Goal: Connect with others: Connect with others

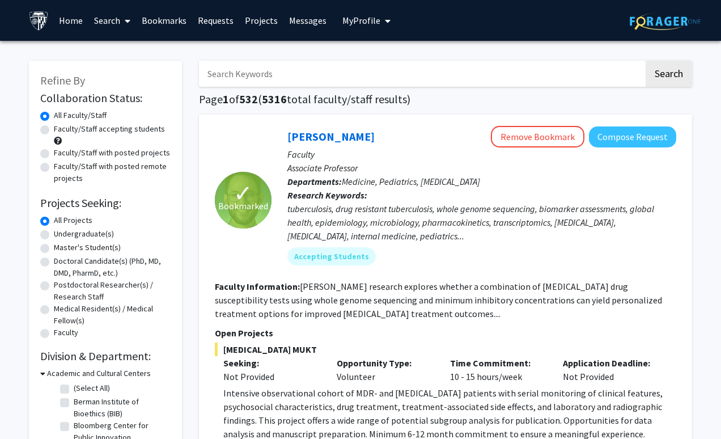
click at [219, 26] on link "Requests" at bounding box center [215, 21] width 47 height 40
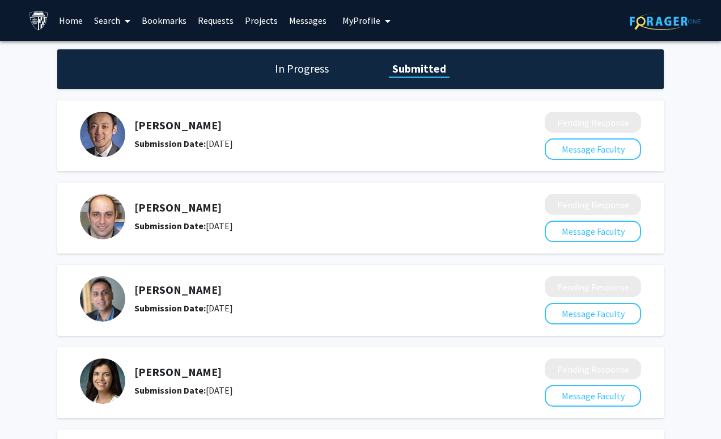
click at [210, 20] on link "Requests" at bounding box center [215, 21] width 47 height 40
click at [296, 11] on link "Messages" at bounding box center [307, 21] width 49 height 40
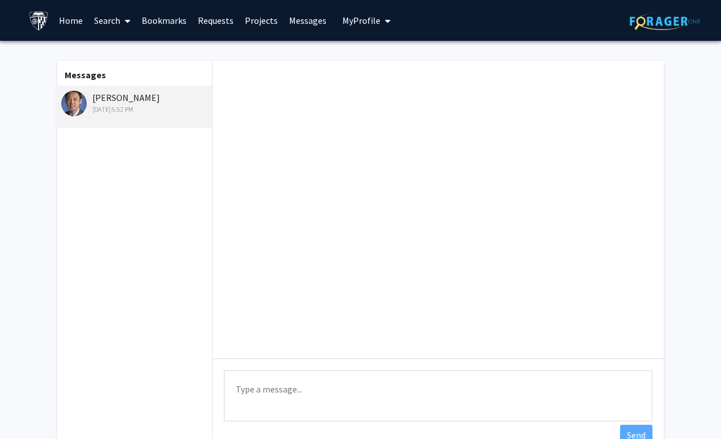
scroll to position [550, 0]
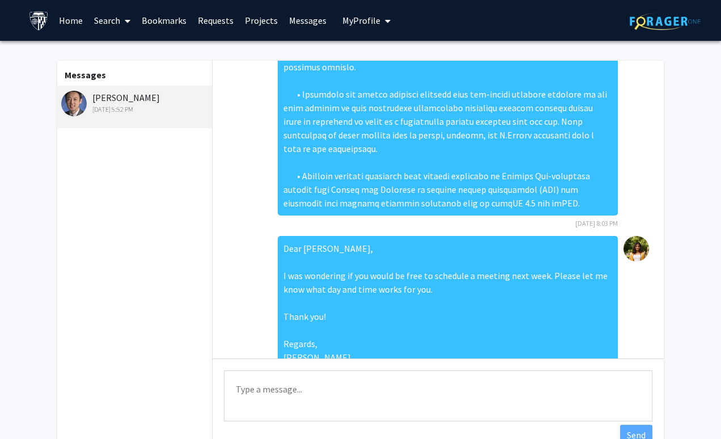
click at [342, 22] on span "My Profile" at bounding box center [361, 20] width 38 height 11
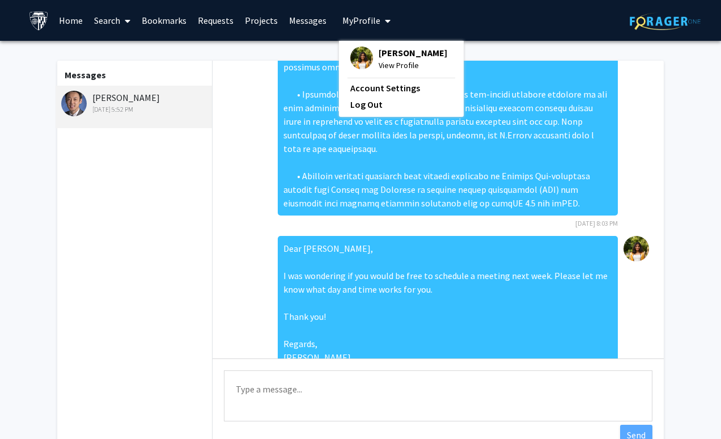
click at [85, 20] on link "Home" at bounding box center [70, 21] width 35 height 40
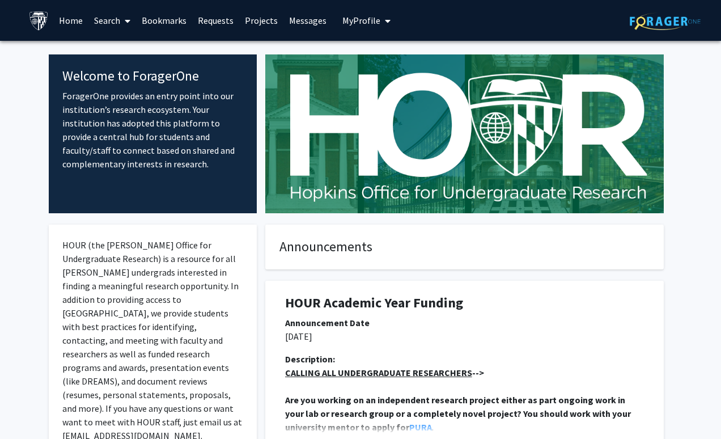
click at [151, 24] on link "Bookmarks" at bounding box center [164, 21] width 56 height 40
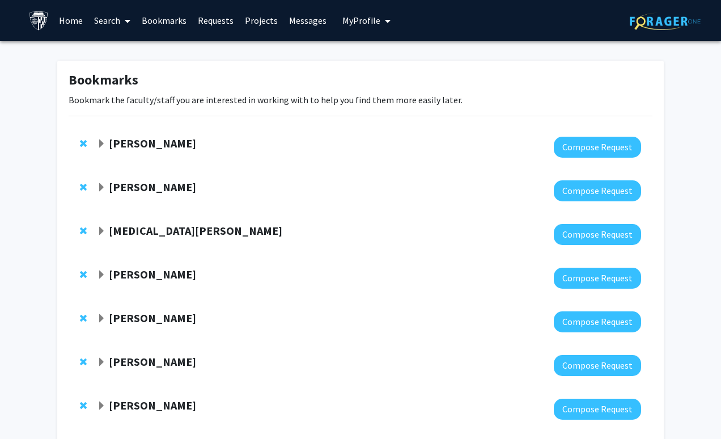
click at [344, 16] on span "My Profile" at bounding box center [361, 20] width 38 height 11
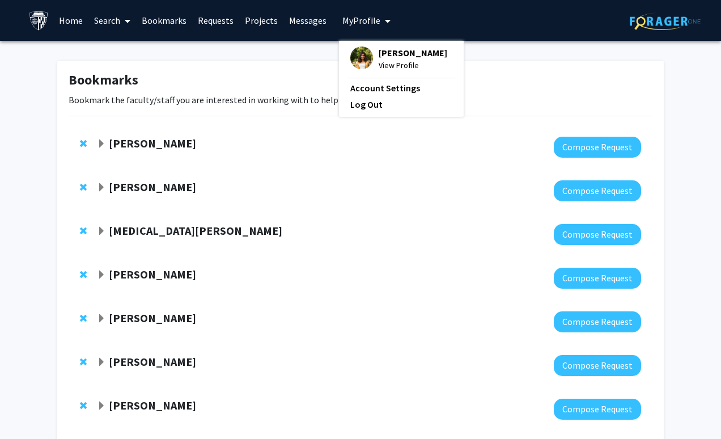
click at [370, 63] on div "[PERSON_NAME] View Profile" at bounding box center [398, 58] width 97 height 25
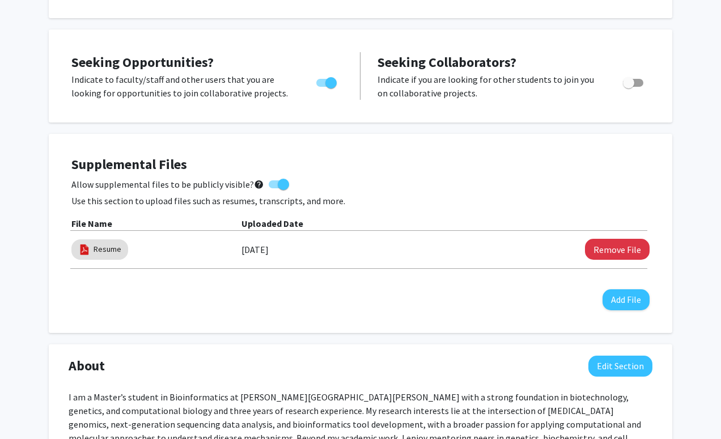
scroll to position [202, 0]
click at [101, 252] on link "Resume" at bounding box center [108, 249] width 28 height 12
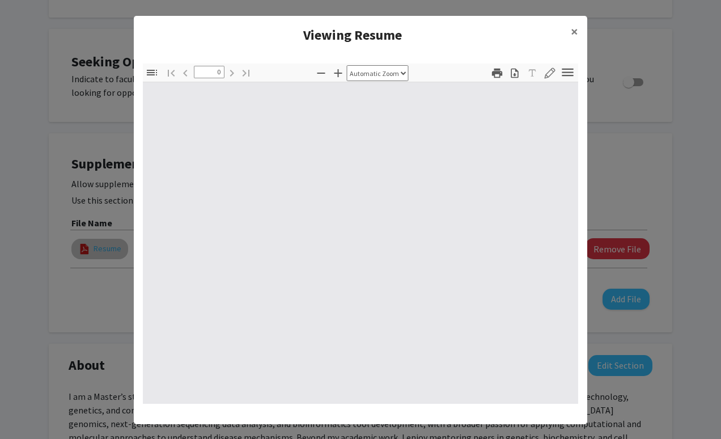
select select "custom"
type input "1"
select select "auto"
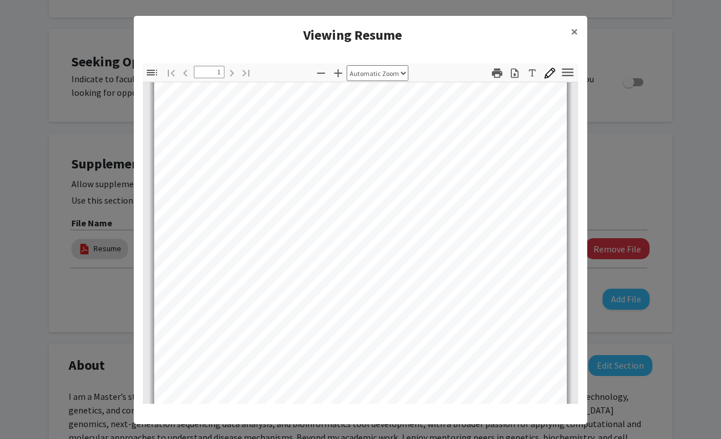
scroll to position [0, 0]
click at [573, 34] on span "×" at bounding box center [574, 32] width 7 height 18
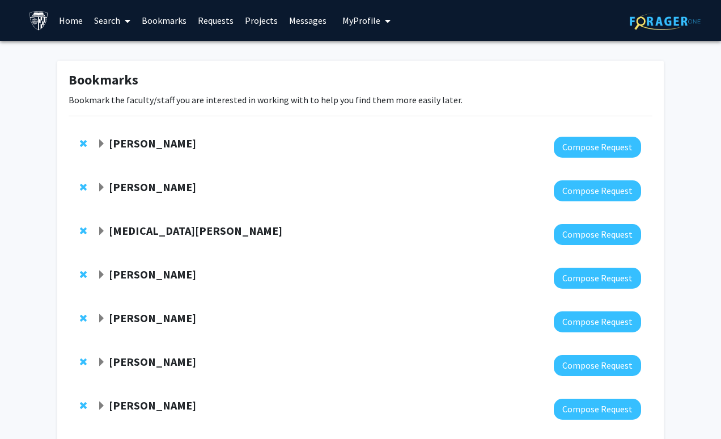
click at [142, 274] on strong "[PERSON_NAME]" at bounding box center [152, 274] width 87 height 14
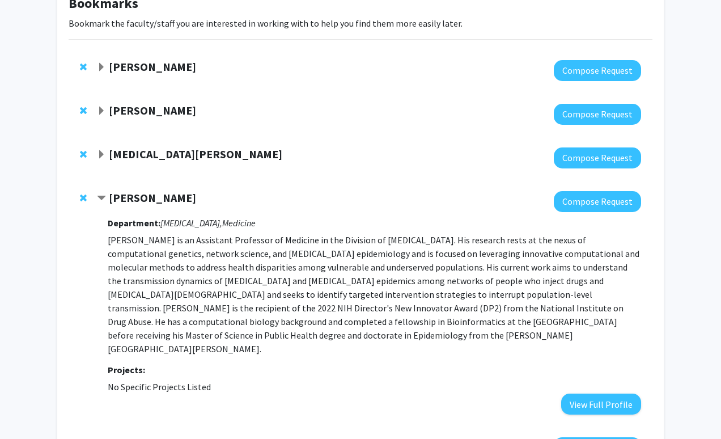
scroll to position [80, 0]
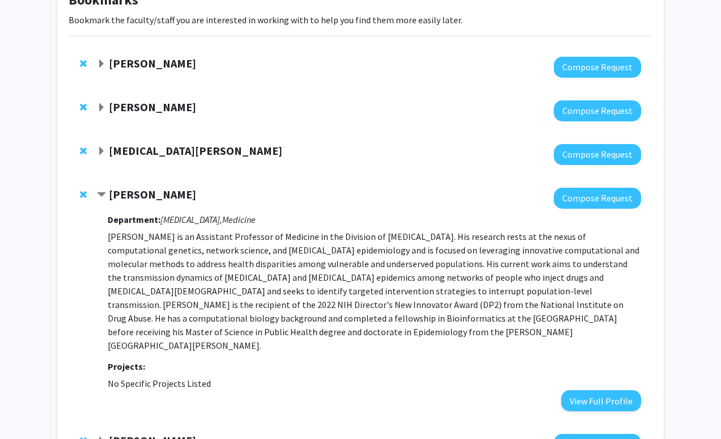
click at [107, 198] on div "[PERSON_NAME]" at bounding box center [219, 195] width 245 height 14
click at [101, 196] on span "Contract Steven Clipman Bookmark" at bounding box center [101, 194] width 9 height 9
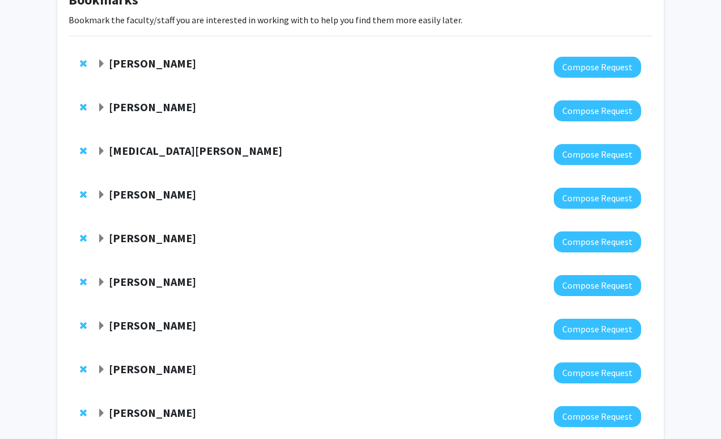
click at [103, 154] on span "Expand Tao Wang Bookmark" at bounding box center [101, 151] width 9 height 9
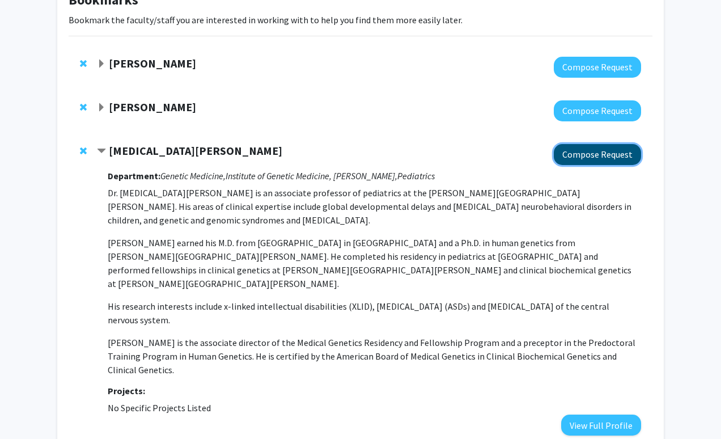
click at [574, 145] on button "Compose Request" at bounding box center [597, 154] width 87 height 21
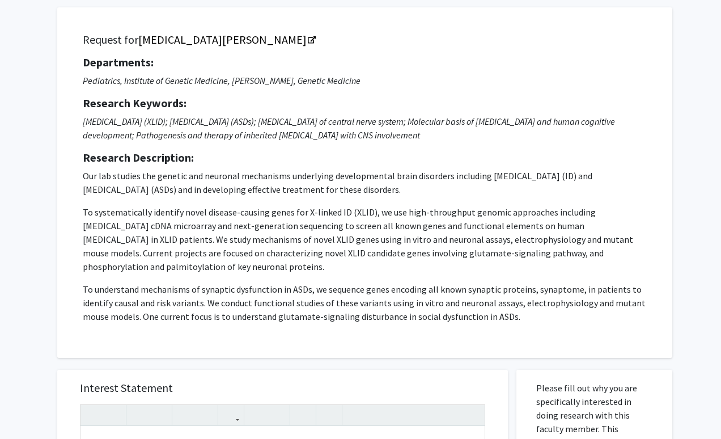
scroll to position [81, 0]
